Goal: Transaction & Acquisition: Book appointment/travel/reservation

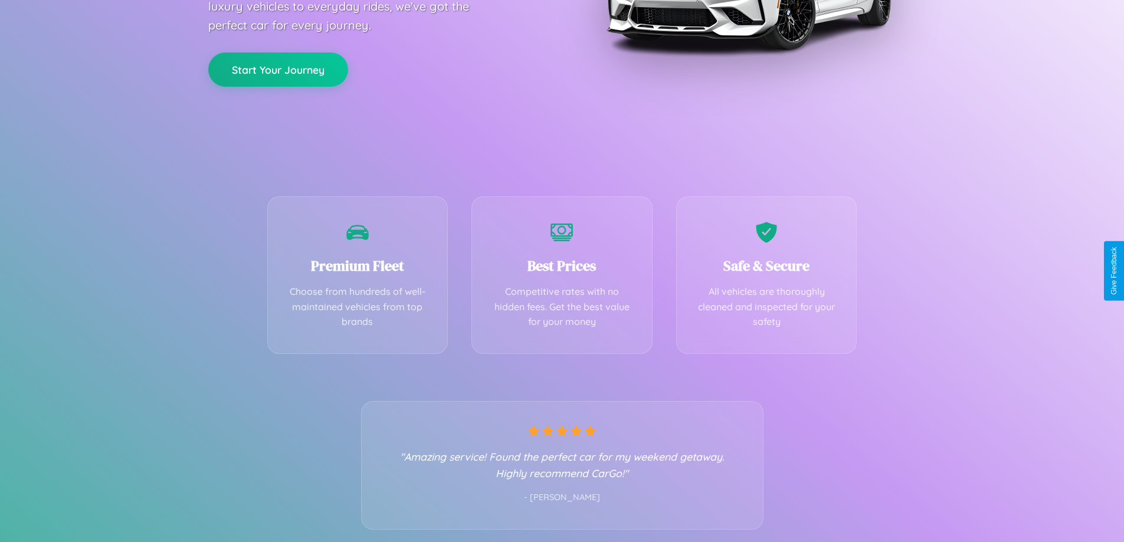
scroll to position [233, 0]
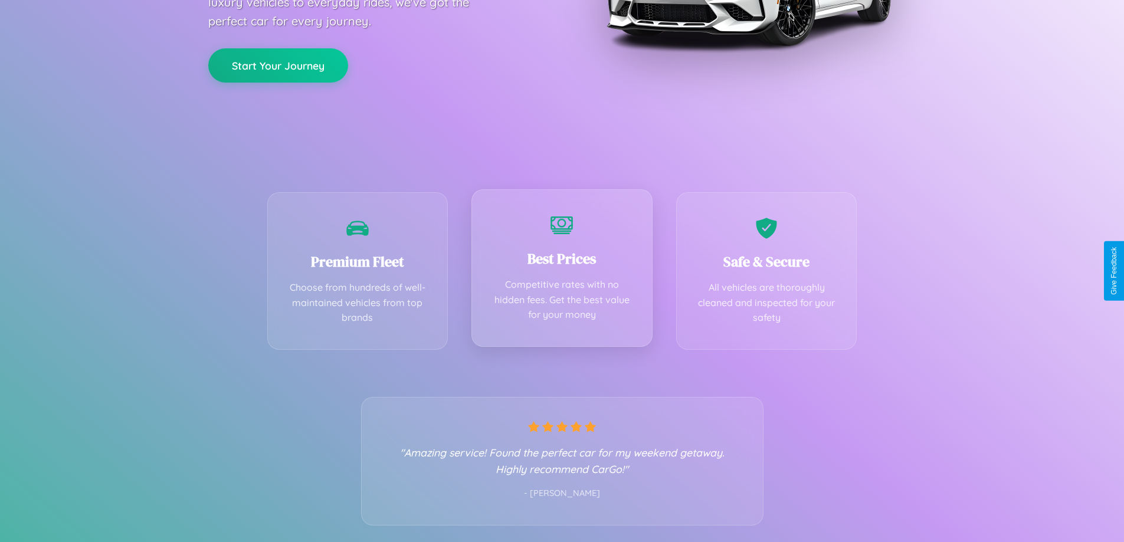
click at [562, 271] on div "Best Prices Competitive rates with no hidden fees. Get the best value for your …" at bounding box center [562, 268] width 181 height 158
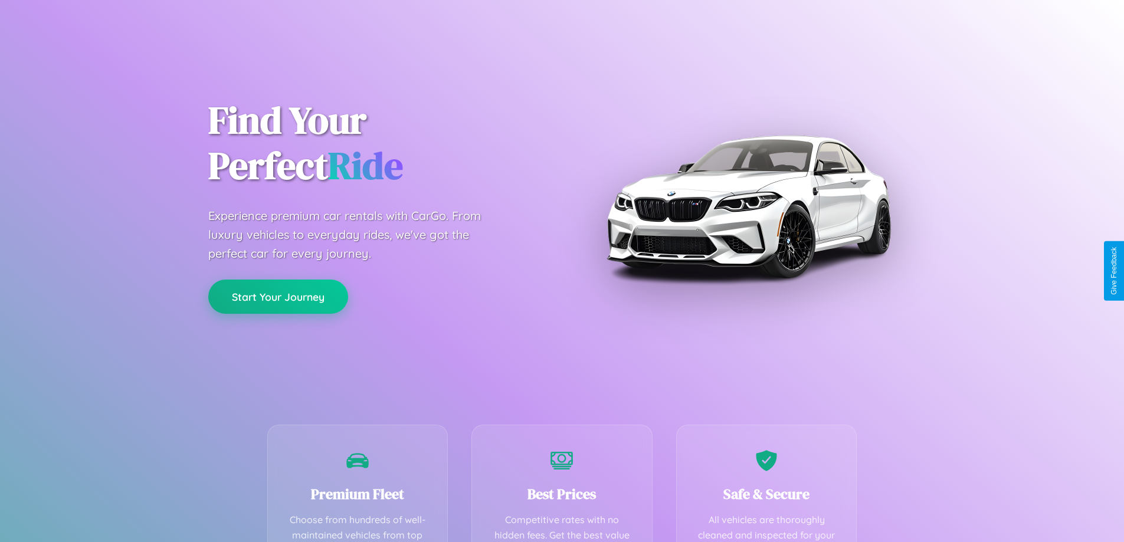
click at [278, 297] on button "Start Your Journey" at bounding box center [278, 297] width 140 height 34
click at [278, 296] on button "Start Your Journey" at bounding box center [278, 297] width 140 height 34
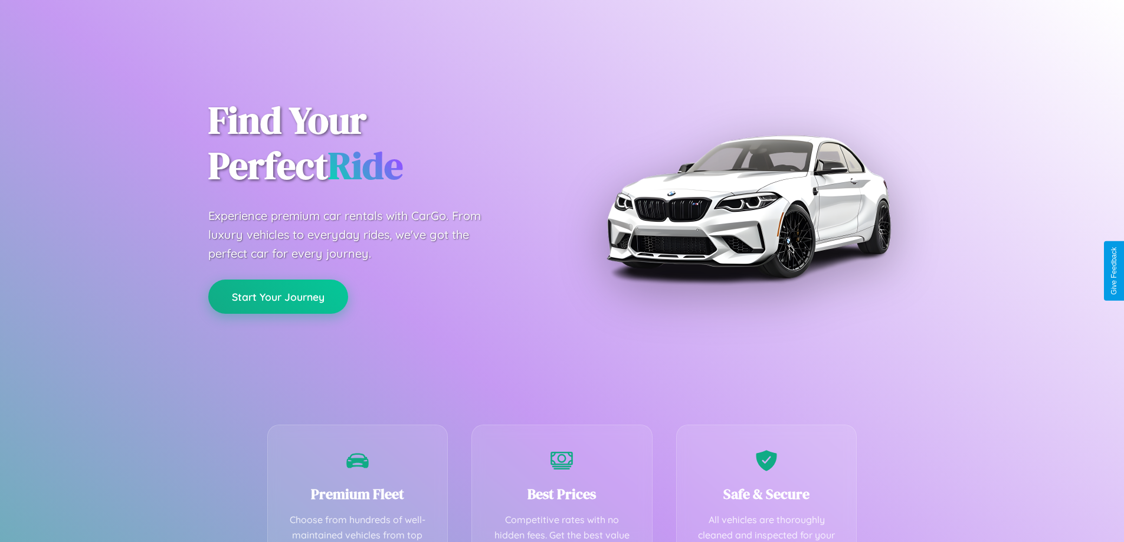
click at [278, 296] on button "Start Your Journey" at bounding box center [278, 297] width 140 height 34
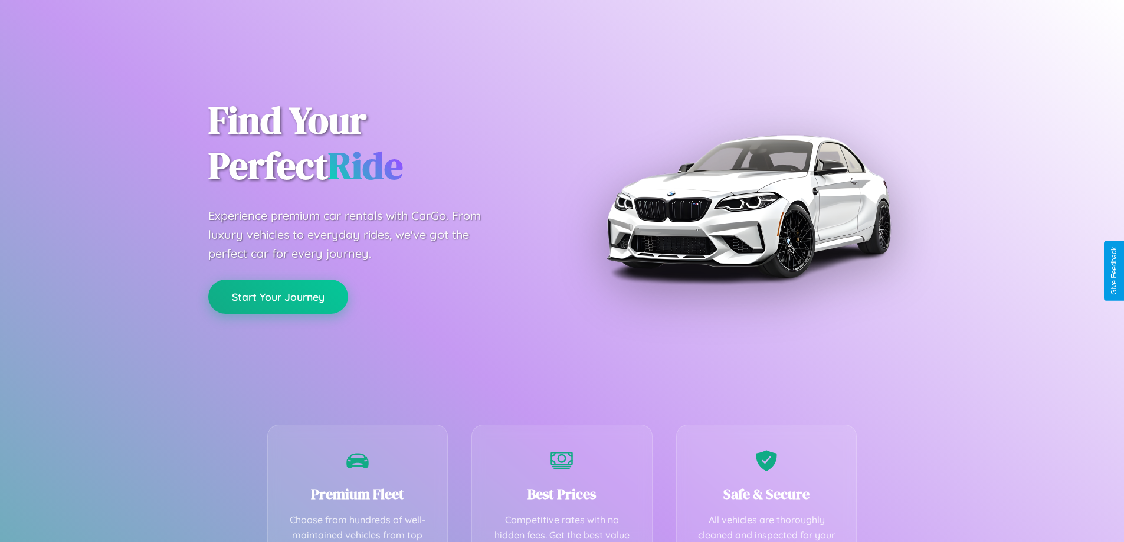
click at [278, 296] on button "Start Your Journey" at bounding box center [278, 297] width 140 height 34
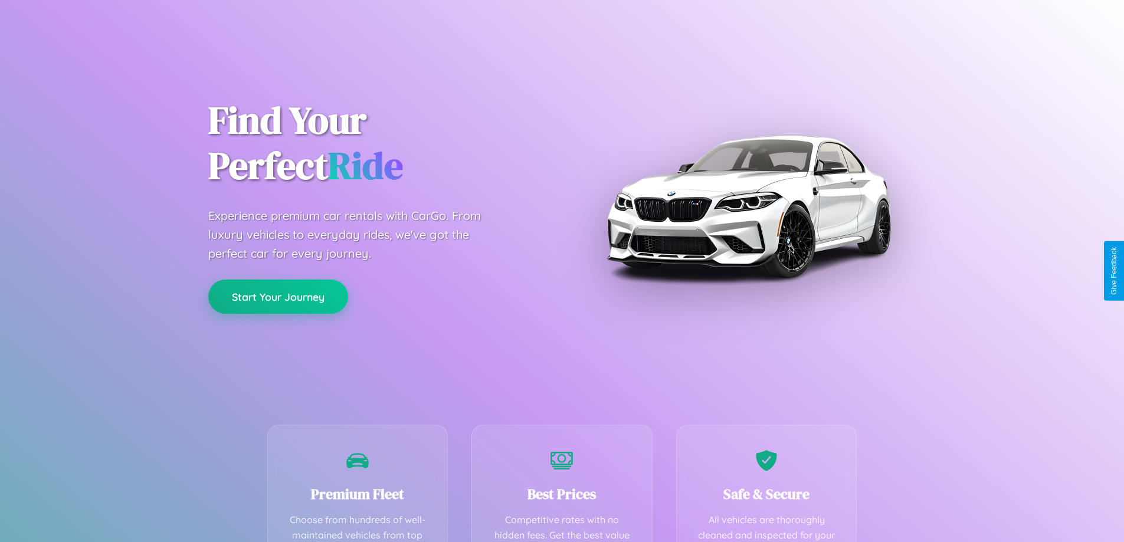
click at [278, 296] on button "Start Your Journey" at bounding box center [278, 297] width 140 height 34
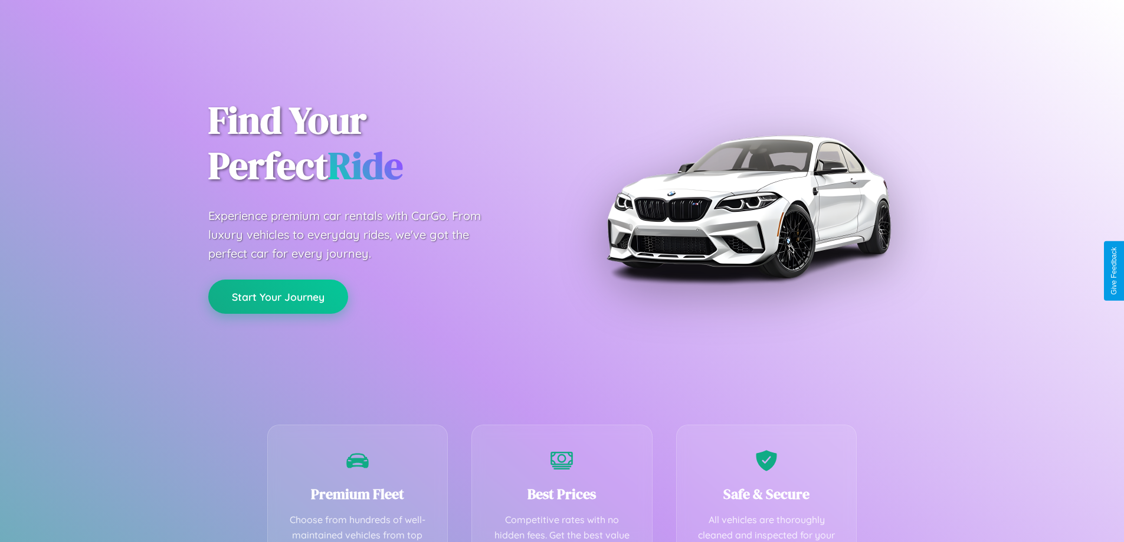
click at [278, 296] on button "Start Your Journey" at bounding box center [278, 297] width 140 height 34
